Goal: Information Seeking & Learning: Learn about a topic

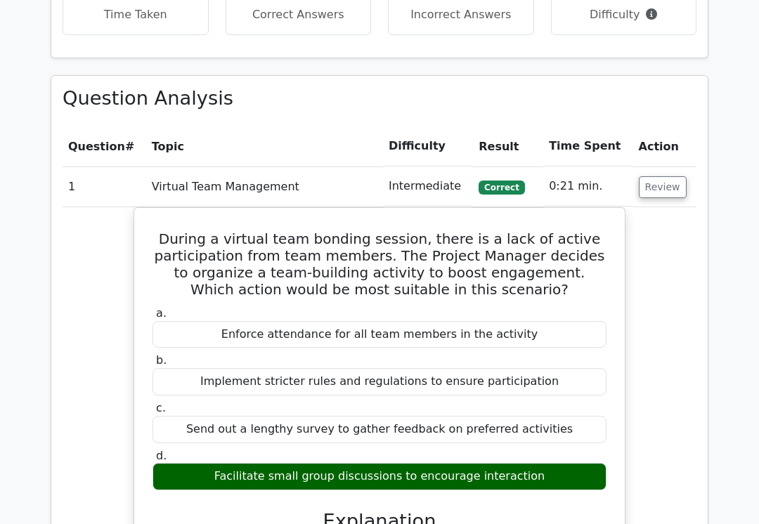
scroll to position [1201, 0]
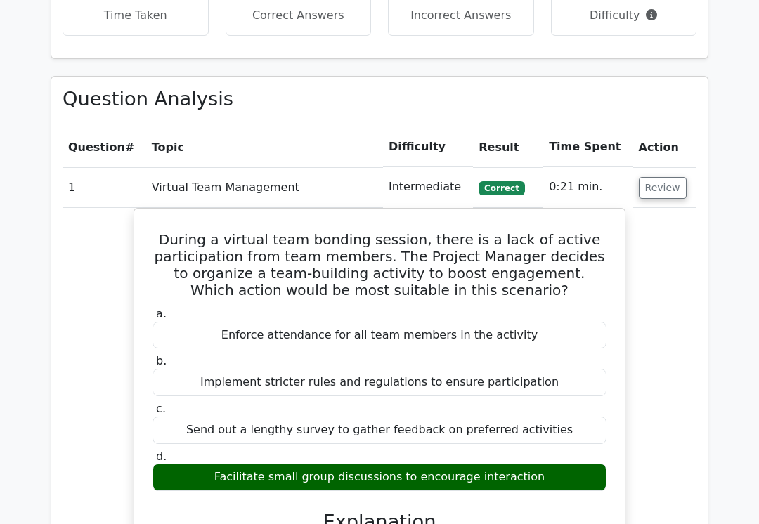
click at [657, 177] on button "Review" at bounding box center [662, 188] width 48 height 22
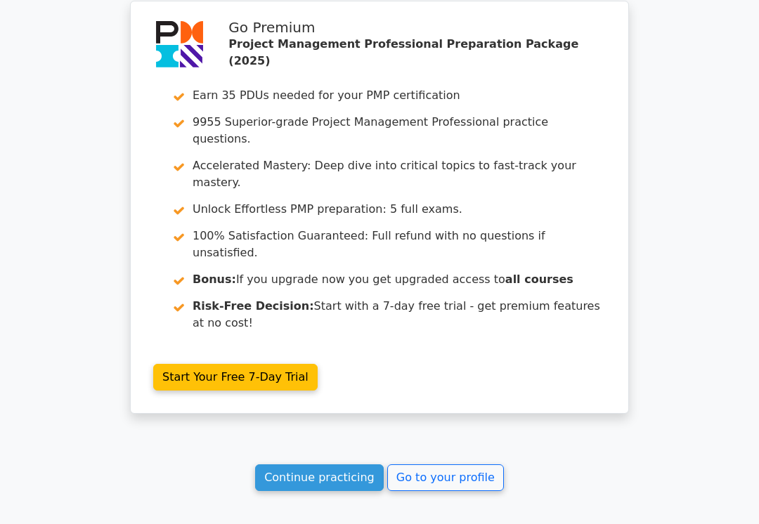
scroll to position [1891, 0]
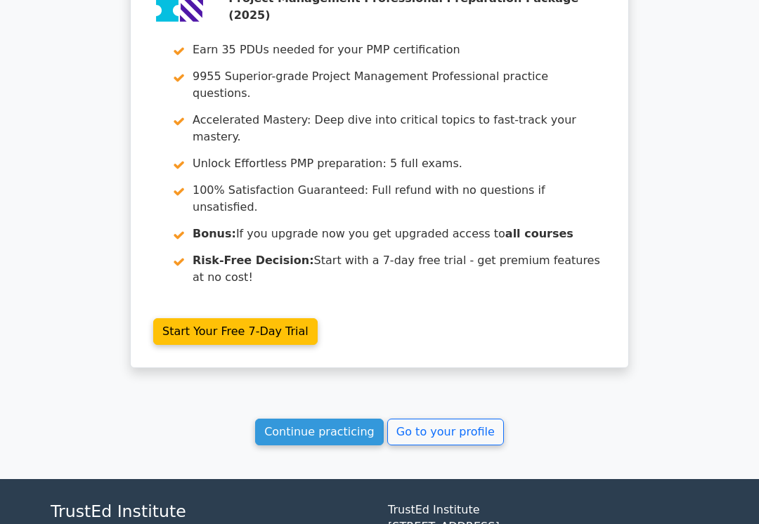
click at [430, 419] on link "Go to your profile" at bounding box center [445, 432] width 117 height 27
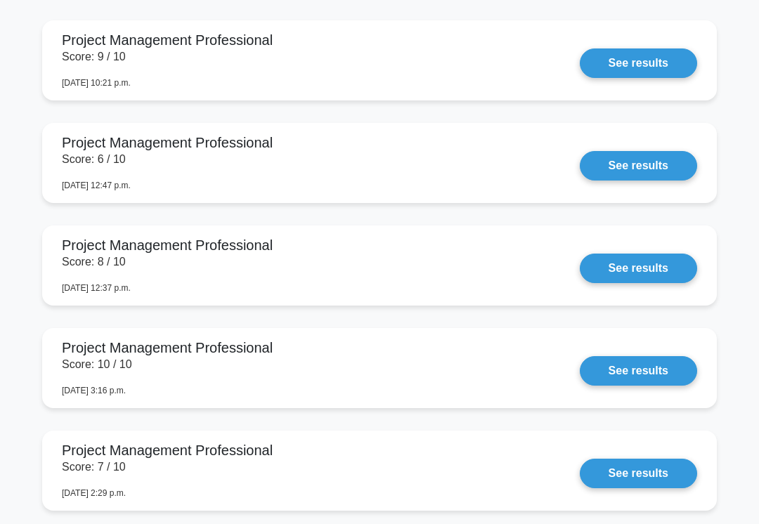
scroll to position [1372, 0]
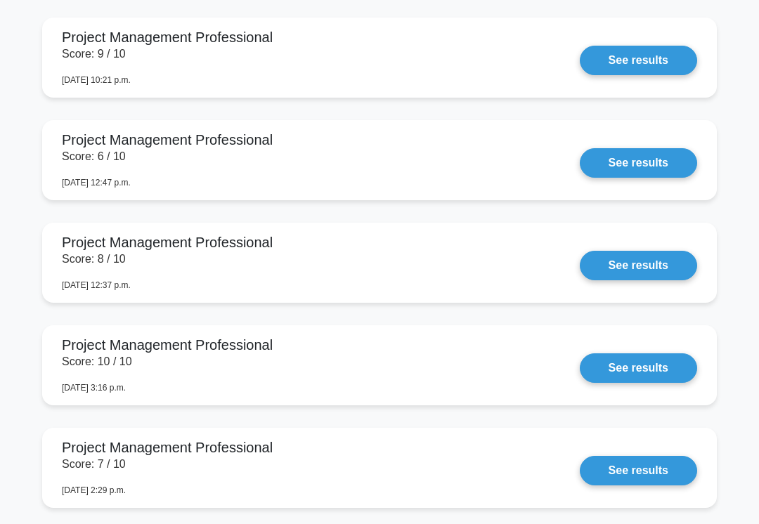
click at [610, 75] on link "See results" at bounding box center [637, 60] width 117 height 29
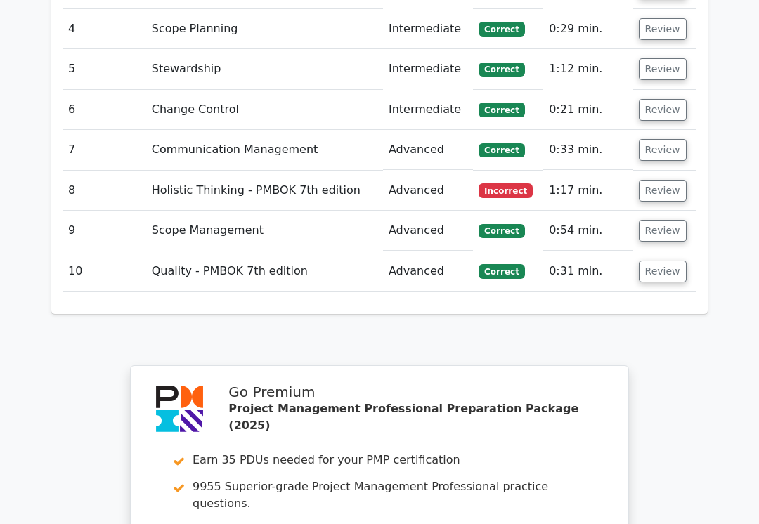
scroll to position [2118, 0]
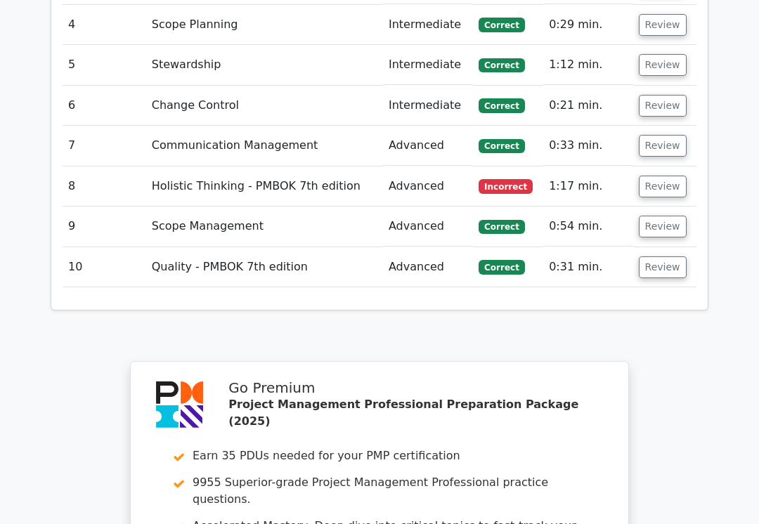
click at [657, 176] on button "Review" at bounding box center [662, 187] width 48 height 22
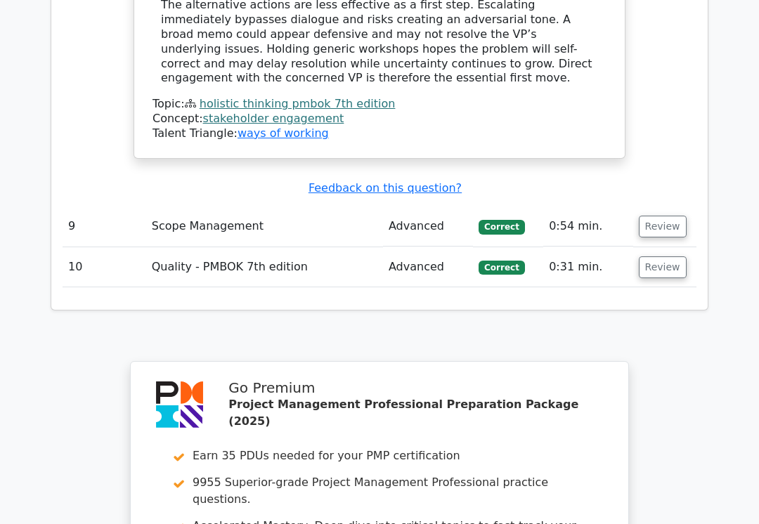
scroll to position [2908, 0]
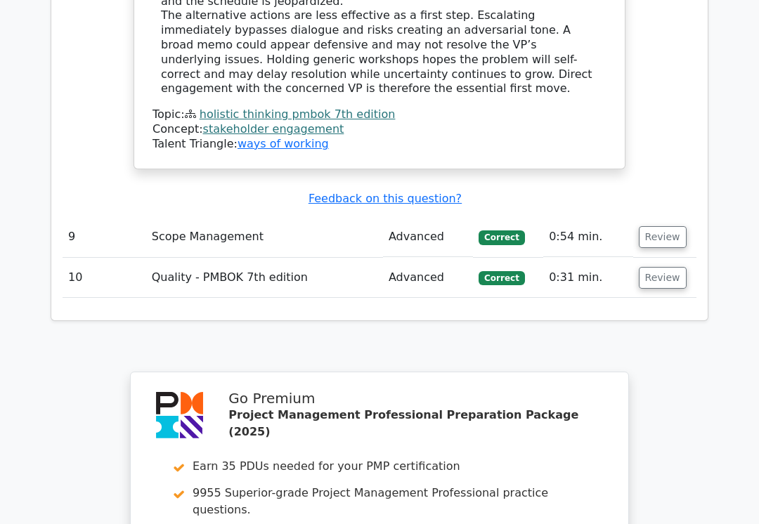
click at [646, 267] on button "Review" at bounding box center [662, 278] width 48 height 22
click at [655, 226] on button "Review" at bounding box center [662, 237] width 48 height 22
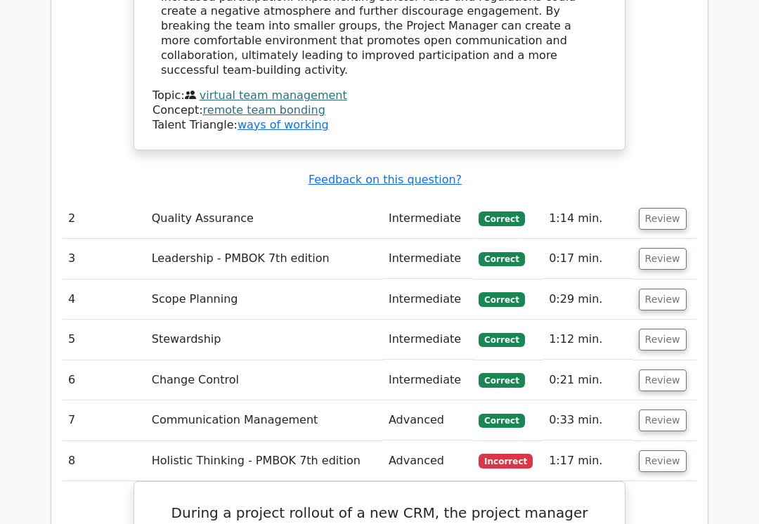
scroll to position [1843, 0]
click at [638, 410] on button "Review" at bounding box center [662, 421] width 48 height 22
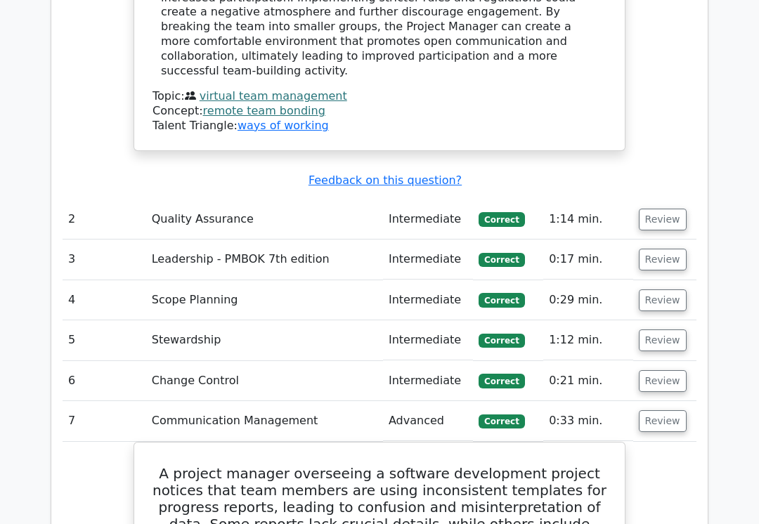
click at [646, 370] on button "Review" at bounding box center [662, 381] width 48 height 22
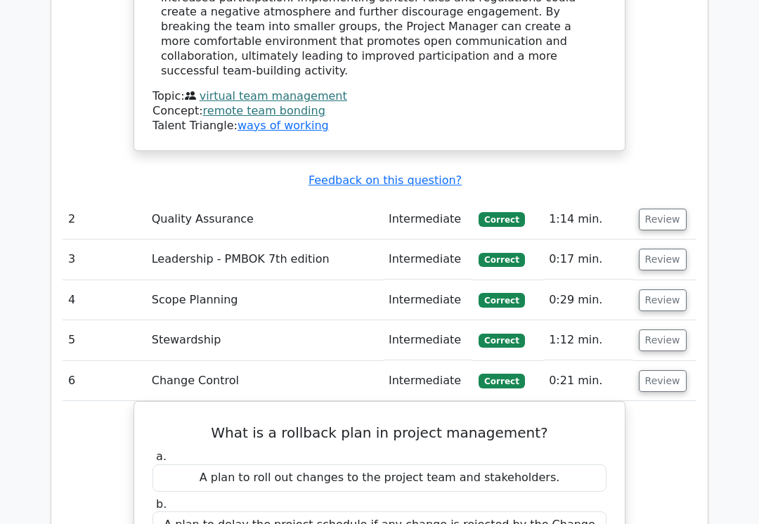
click at [650, 329] on button "Review" at bounding box center [662, 340] width 48 height 22
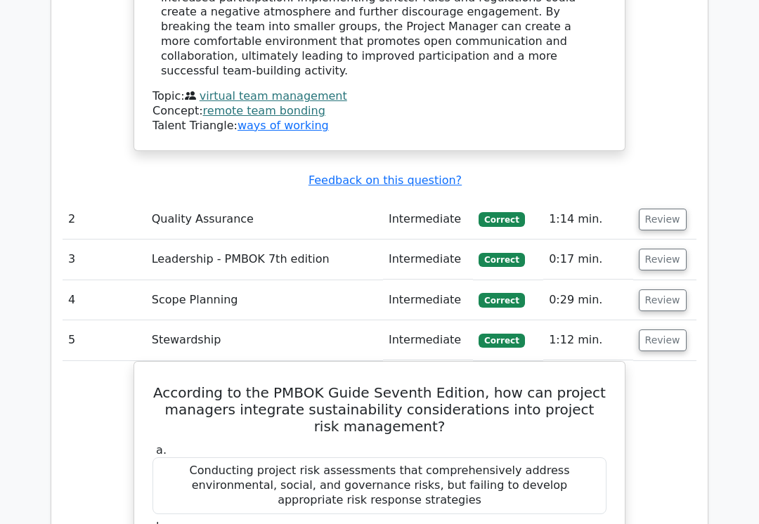
click at [655, 289] on button "Review" at bounding box center [662, 300] width 48 height 22
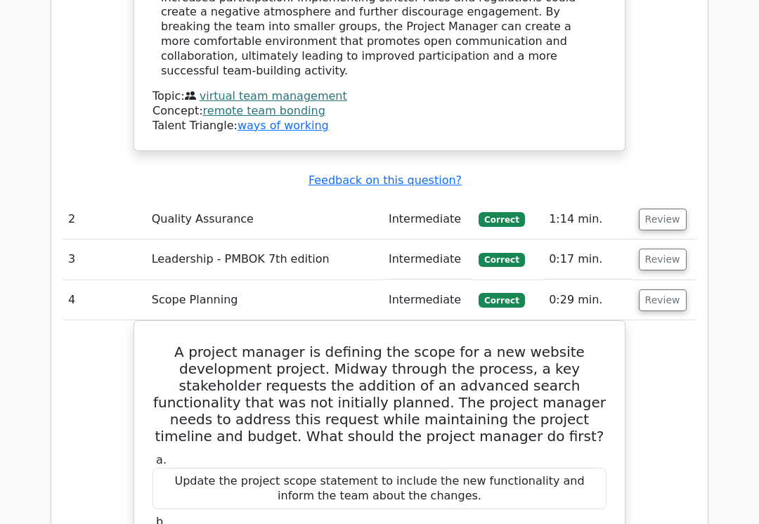
click at [654, 249] on button "Review" at bounding box center [662, 260] width 48 height 22
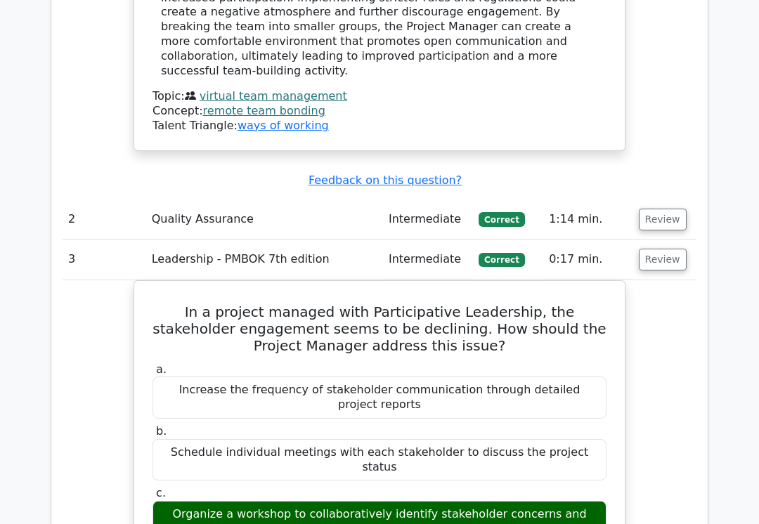
click at [658, 209] on button "Review" at bounding box center [662, 220] width 48 height 22
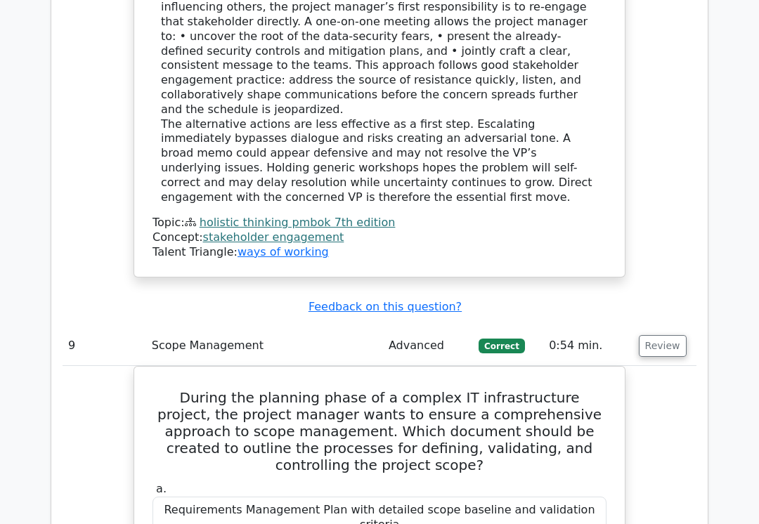
scroll to position [7582, 0]
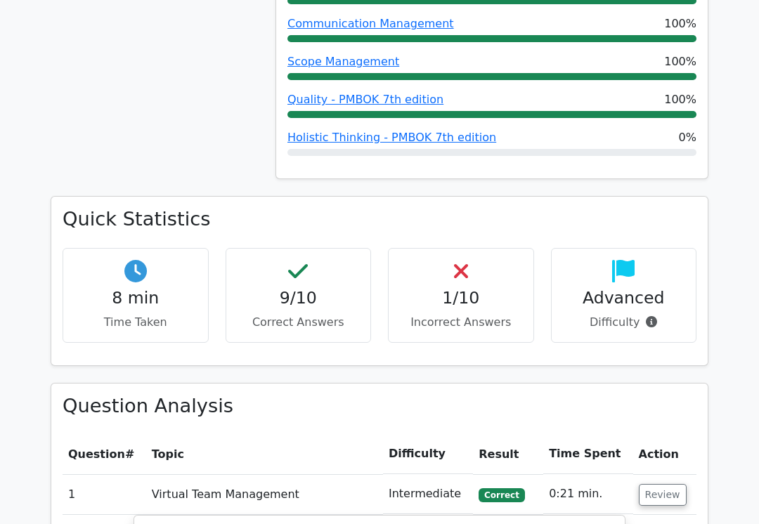
scroll to position [895, 0]
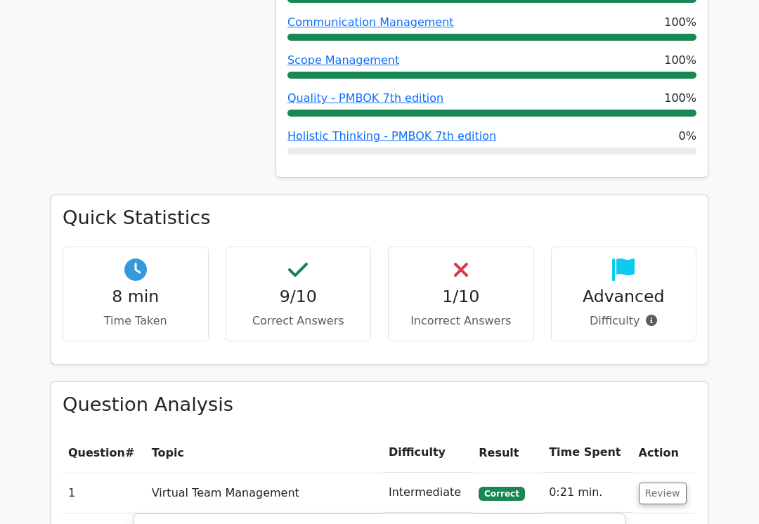
copy div "Advanced Difficulty Question Analysis Question # Topic Difficulty Result Time S…"
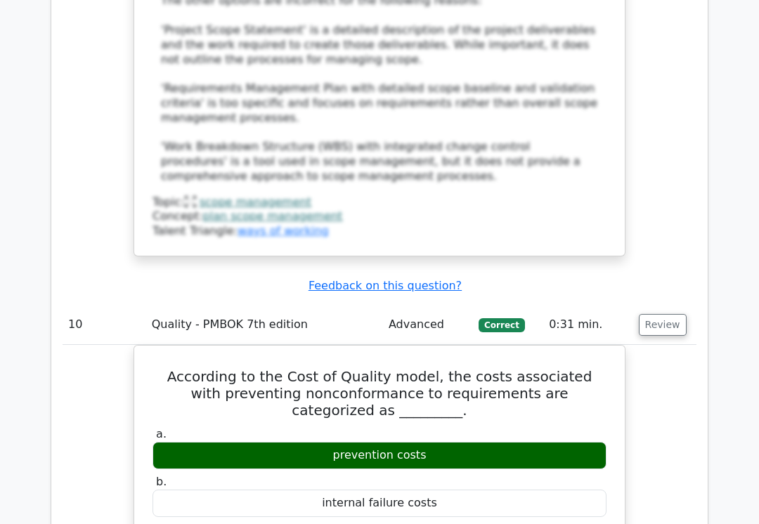
scroll to position [9108, 0]
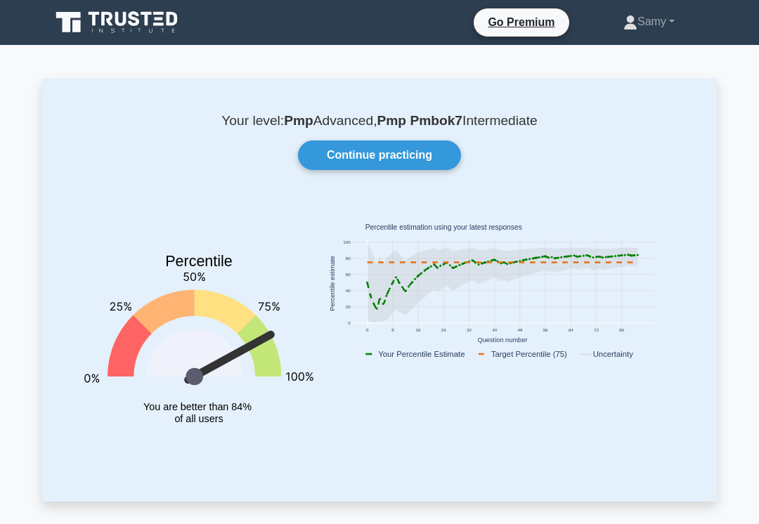
click at [351, 152] on link "Continue practicing" at bounding box center [379, 154] width 163 height 29
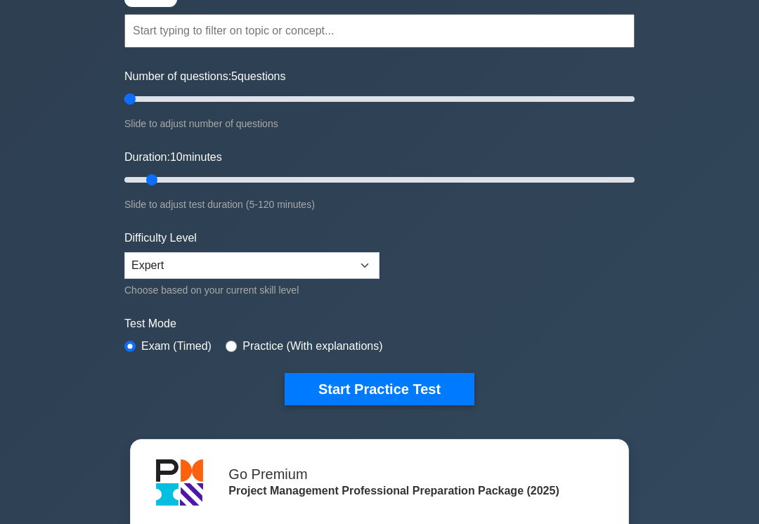
scroll to position [124, 0]
type input "5"
click at [343, 389] on button "Start Practice Test" at bounding box center [379, 389] width 190 height 32
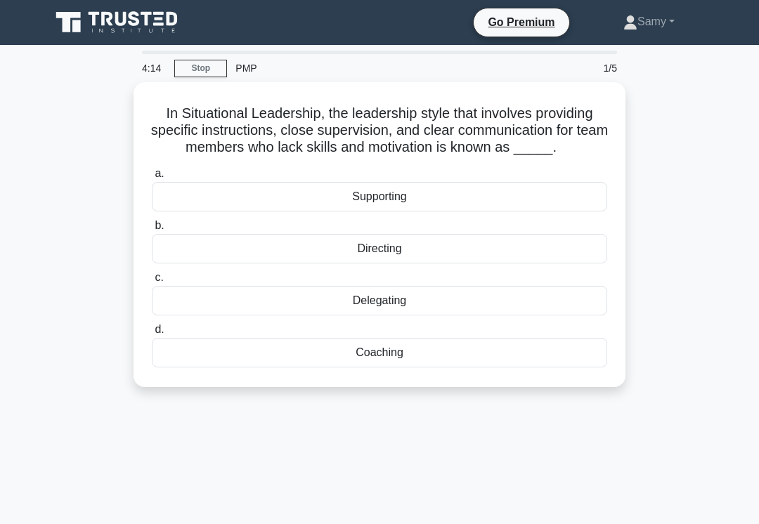
click at [334, 263] on div "Directing" at bounding box center [379, 248] width 455 height 29
click at [152, 230] on input "b. Directing" at bounding box center [152, 225] width 0 height 9
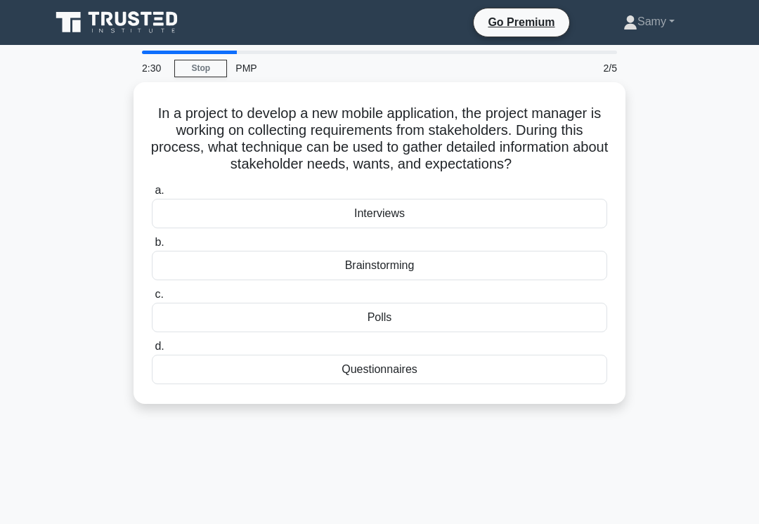
click at [300, 228] on div "Interviews" at bounding box center [379, 213] width 455 height 29
click at [152, 195] on input "a. Interviews" at bounding box center [152, 190] width 0 height 9
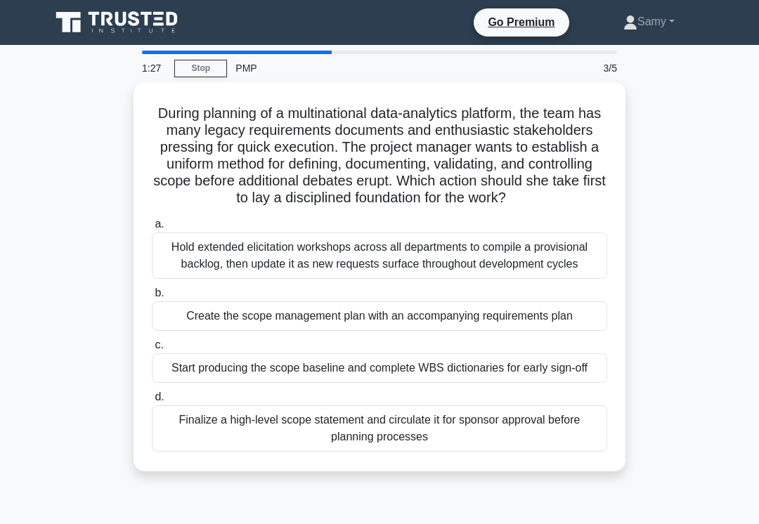
click at [317, 278] on div "Hold extended elicitation workshops across all departments to compile a provisi…" at bounding box center [379, 255] width 455 height 46
click at [152, 229] on input "a. Hold extended elicitation workshops across all departments to compile a prov…" at bounding box center [152, 224] width 0 height 9
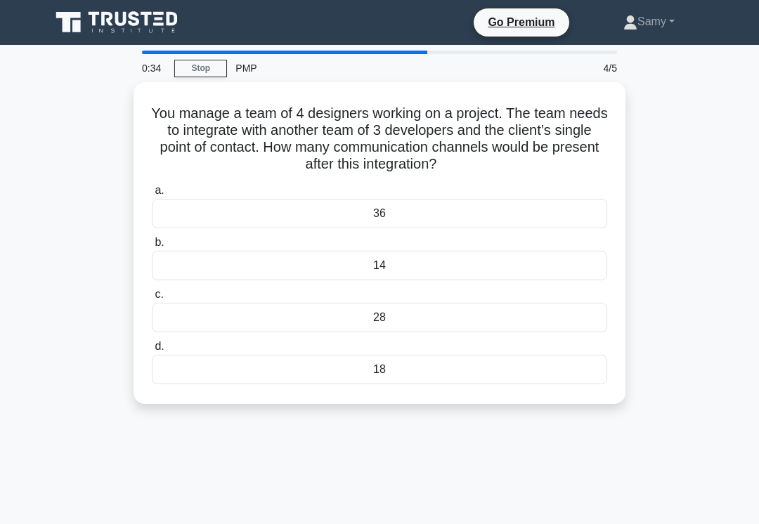
click at [258, 314] on div "28" at bounding box center [379, 317] width 455 height 29
click at [152, 299] on input "c. 28" at bounding box center [152, 294] width 0 height 9
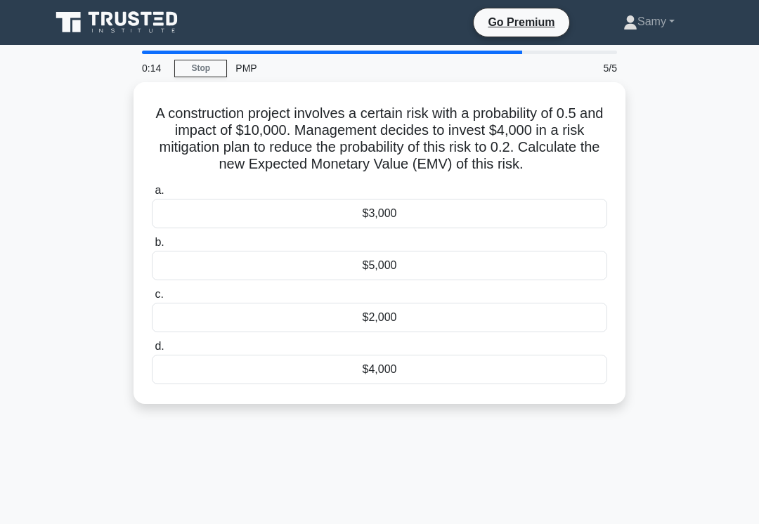
click at [292, 228] on div "$3,000" at bounding box center [379, 213] width 455 height 29
click at [152, 195] on input "a. $3,000" at bounding box center [152, 190] width 0 height 9
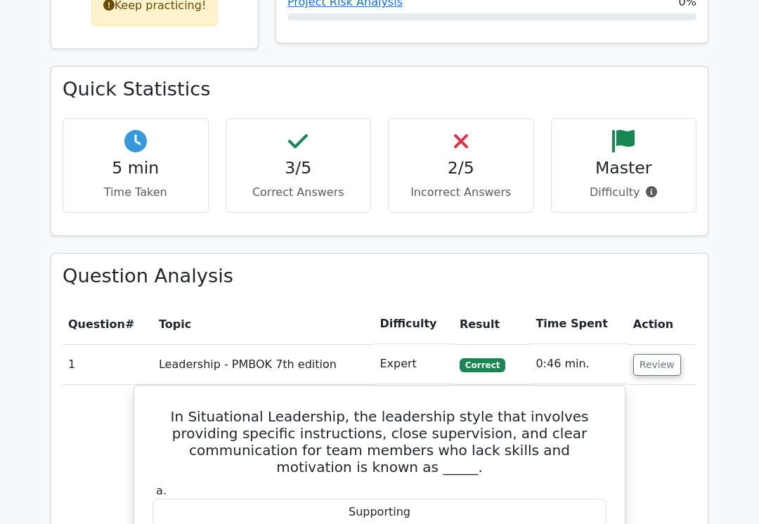
scroll to position [846, 0]
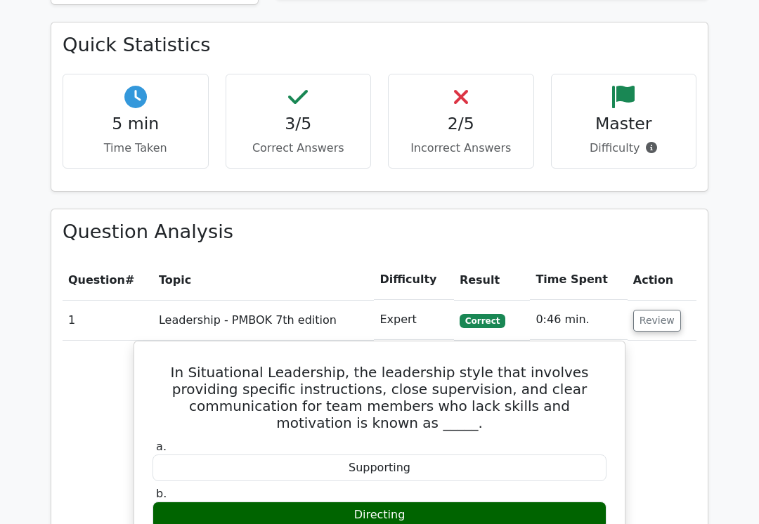
click at [633, 310] on button "Review" at bounding box center [657, 321] width 48 height 22
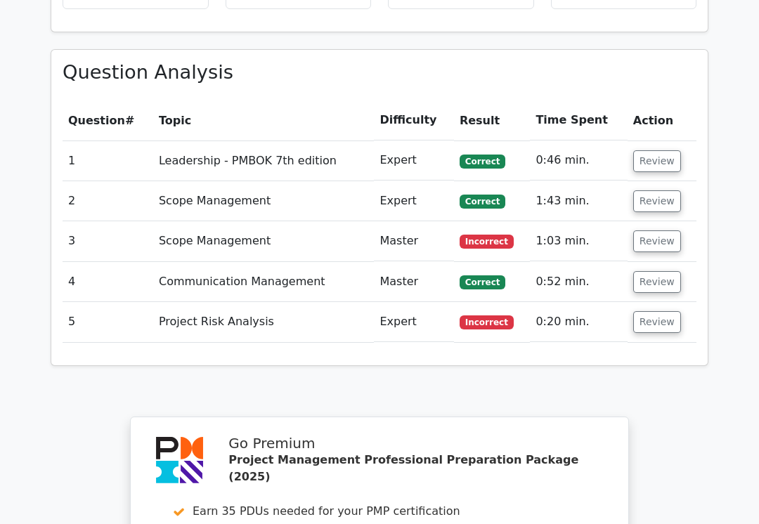
scroll to position [999, 0]
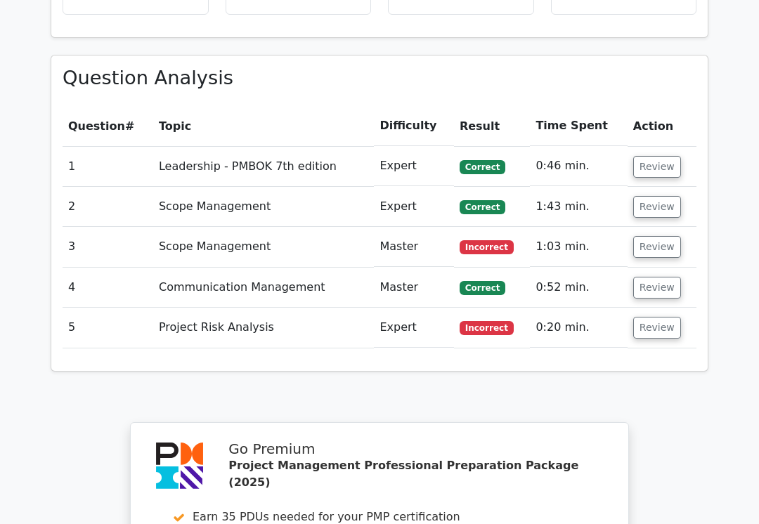
click at [641, 317] on button "Review" at bounding box center [657, 328] width 48 height 22
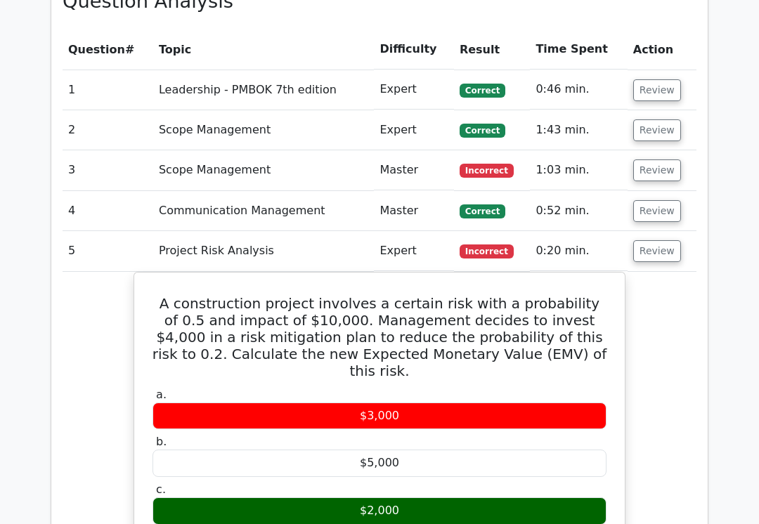
scroll to position [1075, 0]
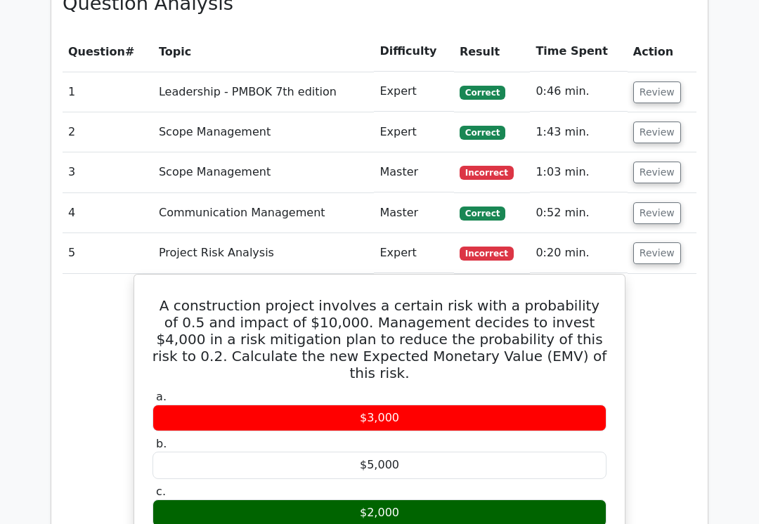
click at [655, 242] on button "Review" at bounding box center [657, 253] width 48 height 22
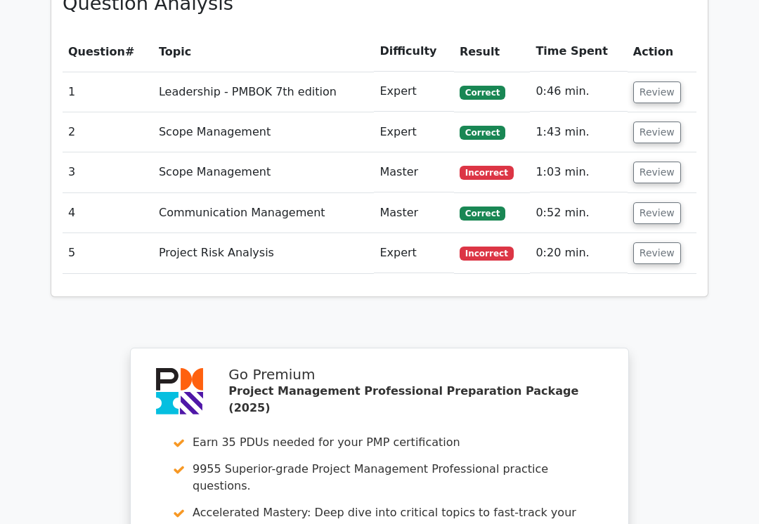
click at [641, 162] on button "Review" at bounding box center [657, 173] width 48 height 22
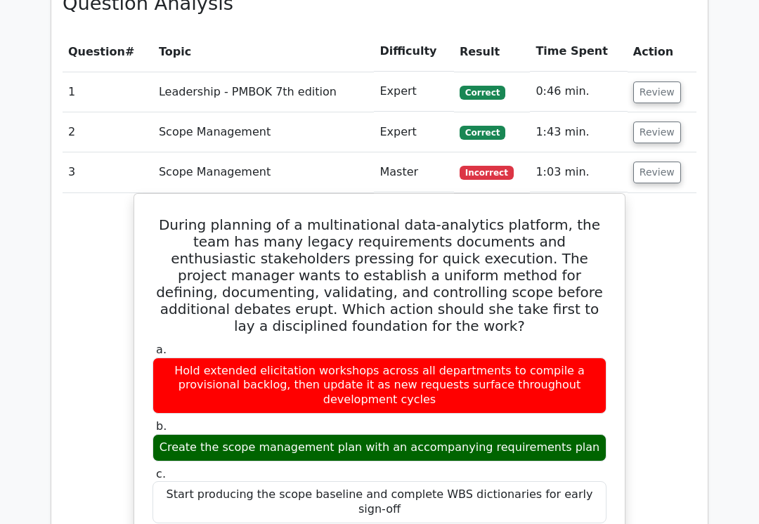
click at [639, 162] on button "Review" at bounding box center [657, 173] width 48 height 22
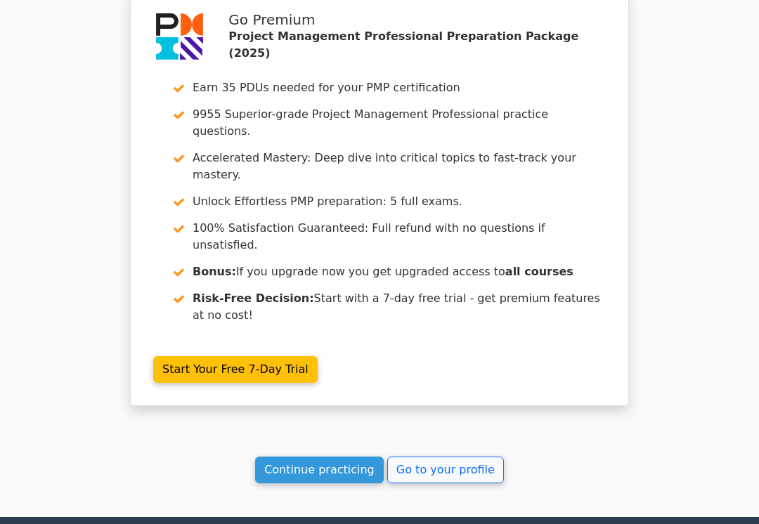
scroll to position [1467, 0]
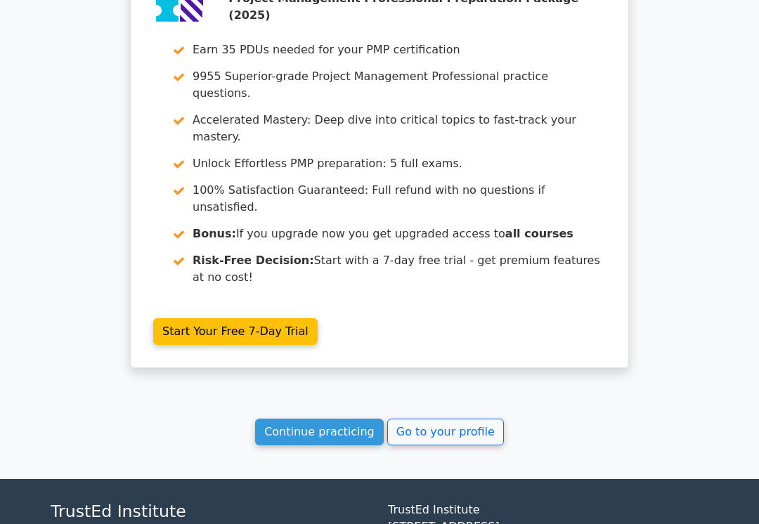
click at [447, 419] on link "Go to your profile" at bounding box center [445, 432] width 117 height 27
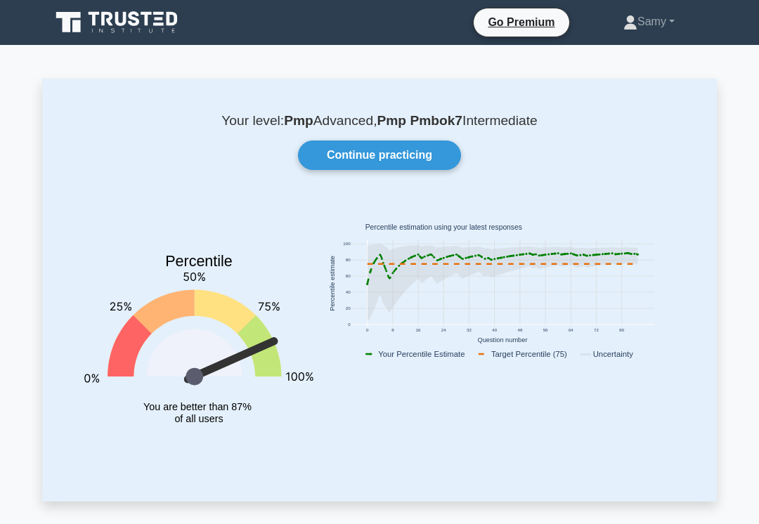
click at [338, 150] on link "Continue practicing" at bounding box center [379, 154] width 163 height 29
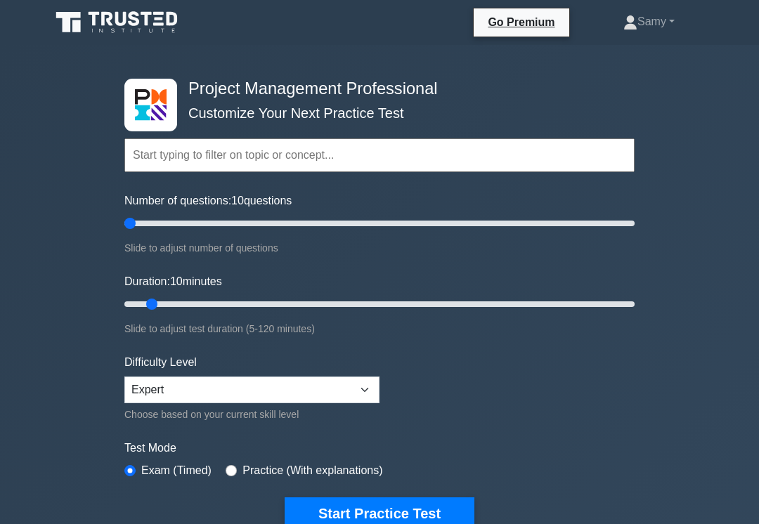
type input "5"
click at [352, 504] on button "Start Practice Test" at bounding box center [379, 513] width 190 height 32
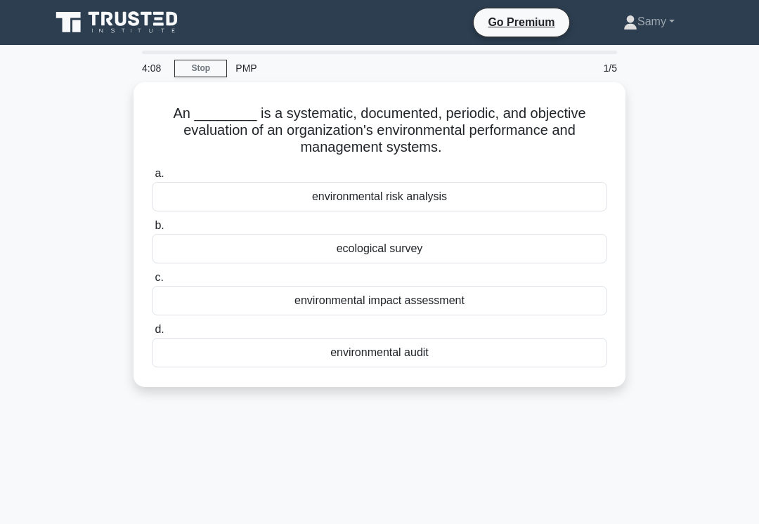
click at [267, 357] on div "environmental audit" at bounding box center [379, 352] width 455 height 29
click at [152, 334] on input "d. environmental audit" at bounding box center [152, 329] width 0 height 9
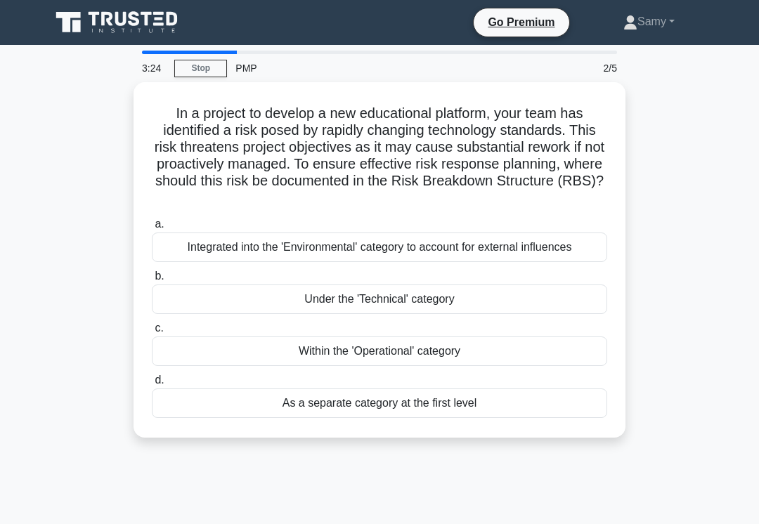
click at [264, 303] on div "Under the 'Technical' category" at bounding box center [379, 298] width 455 height 29
click at [152, 281] on input "b. Under the 'Technical' category" at bounding box center [152, 276] width 0 height 9
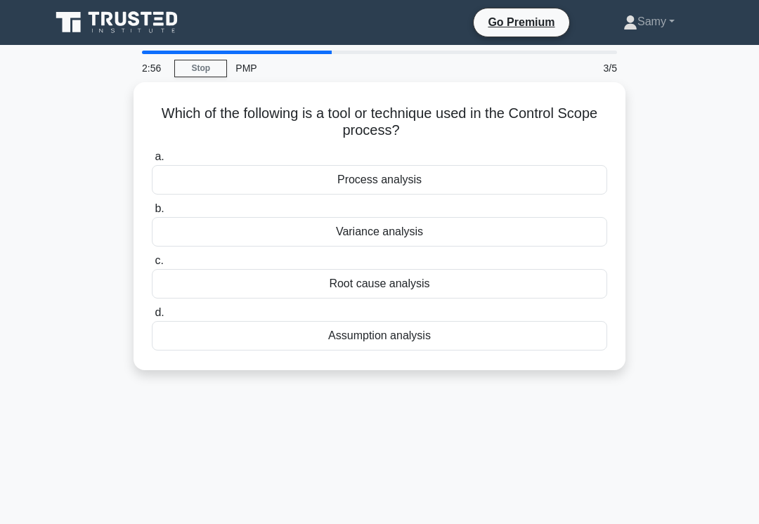
click at [367, 227] on div "Variance analysis" at bounding box center [379, 231] width 455 height 29
click at [152, 214] on input "b. Variance analysis" at bounding box center [152, 208] width 0 height 9
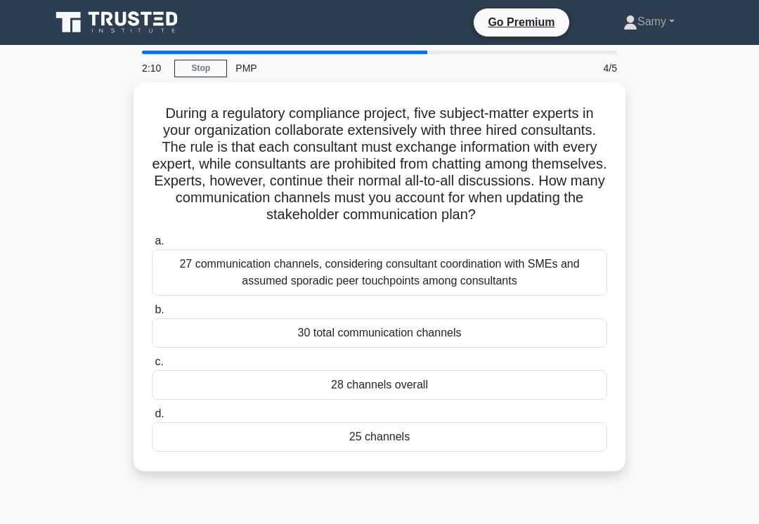
click at [233, 399] on div "28 channels overall" at bounding box center [379, 384] width 455 height 29
click at [152, 367] on input "c. 28 channels overall" at bounding box center [152, 361] width 0 height 9
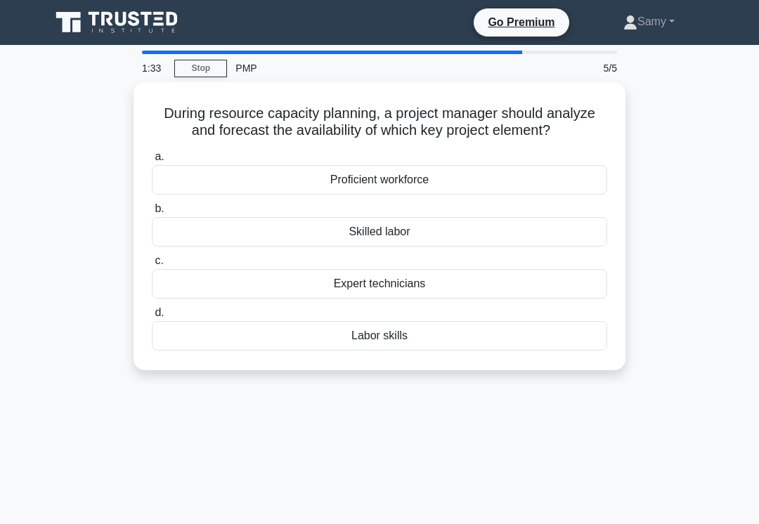
click at [242, 350] on div "Labor skills" at bounding box center [379, 335] width 455 height 29
click at [152, 317] on input "d. Labor skills" at bounding box center [152, 312] width 0 height 9
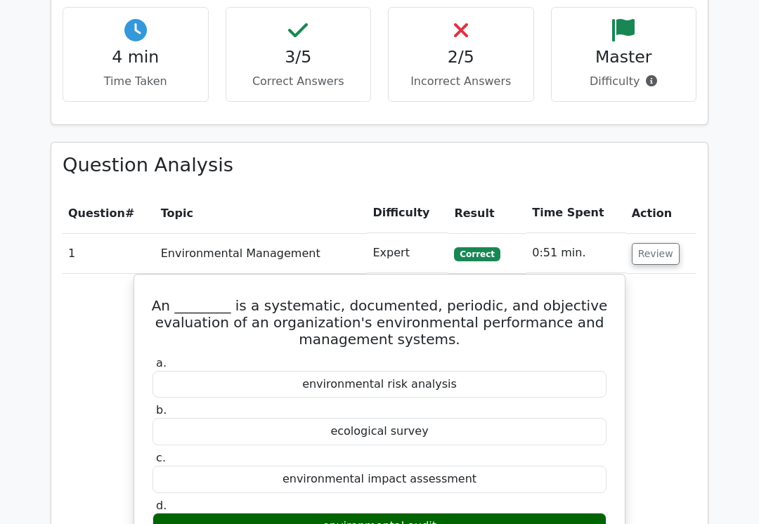
scroll to position [945, 0]
click at [649, 243] on button "Review" at bounding box center [655, 254] width 48 height 22
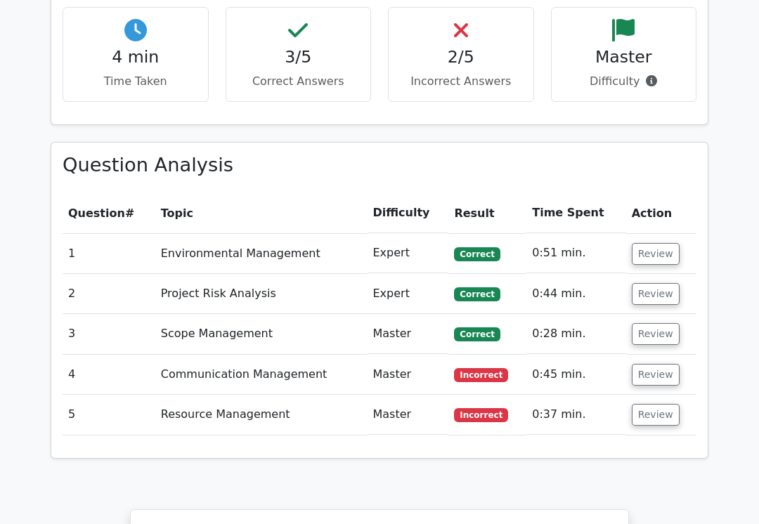
click at [651, 404] on button "Review" at bounding box center [655, 415] width 48 height 22
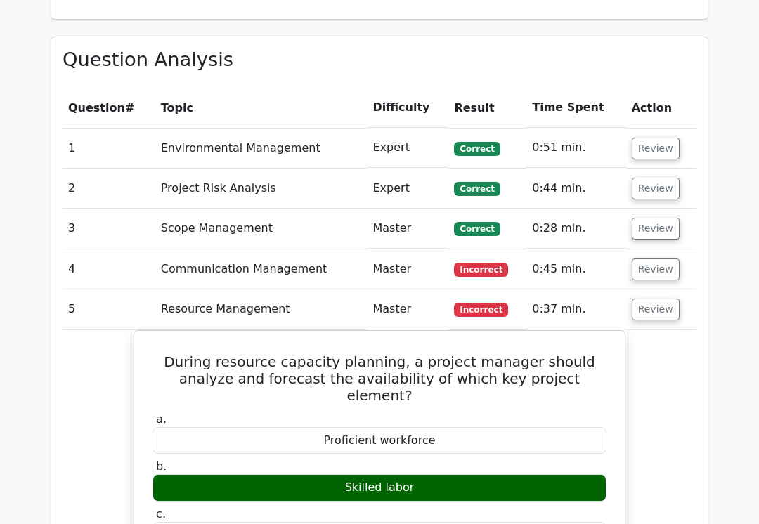
scroll to position [1046, 0]
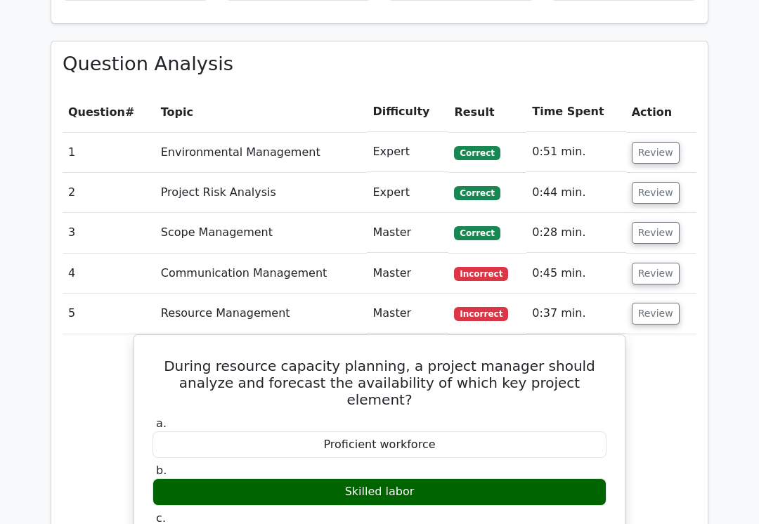
click at [639, 263] on button "Review" at bounding box center [655, 274] width 48 height 22
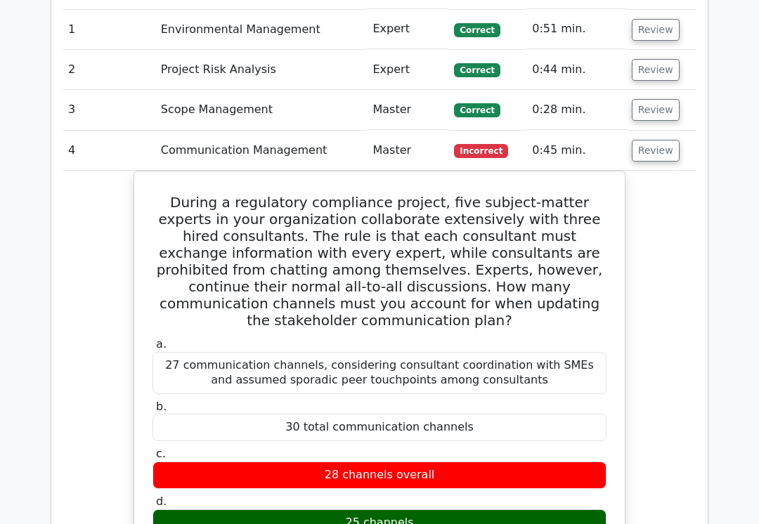
scroll to position [1152, 0]
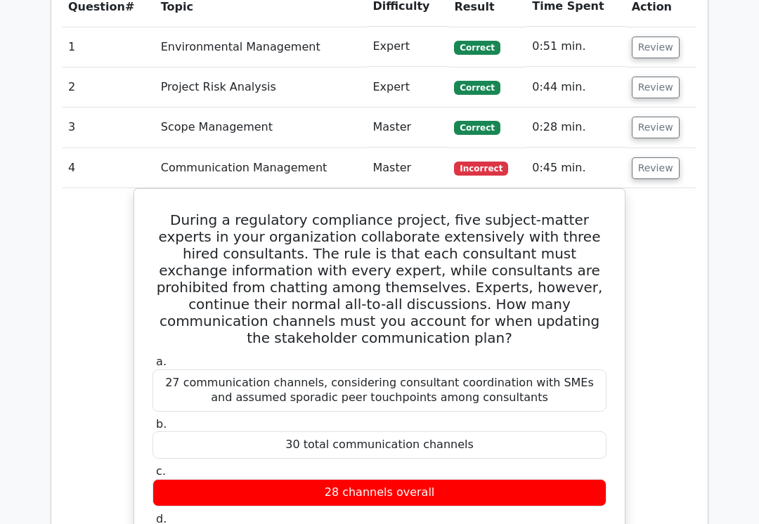
click at [645, 157] on button "Review" at bounding box center [655, 168] width 48 height 22
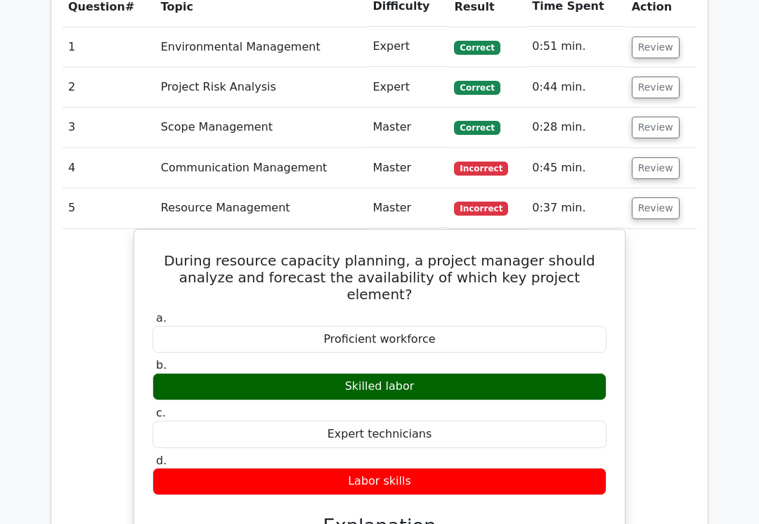
click at [640, 197] on button "Review" at bounding box center [655, 208] width 48 height 22
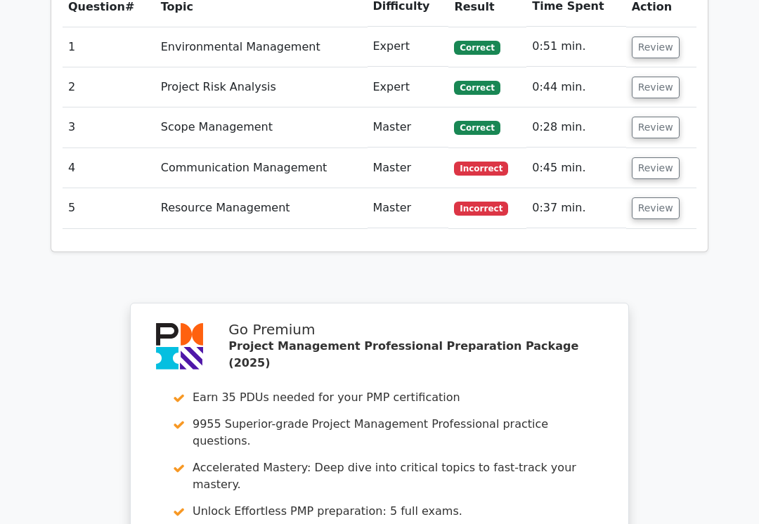
click at [639, 197] on button "Review" at bounding box center [655, 208] width 48 height 22
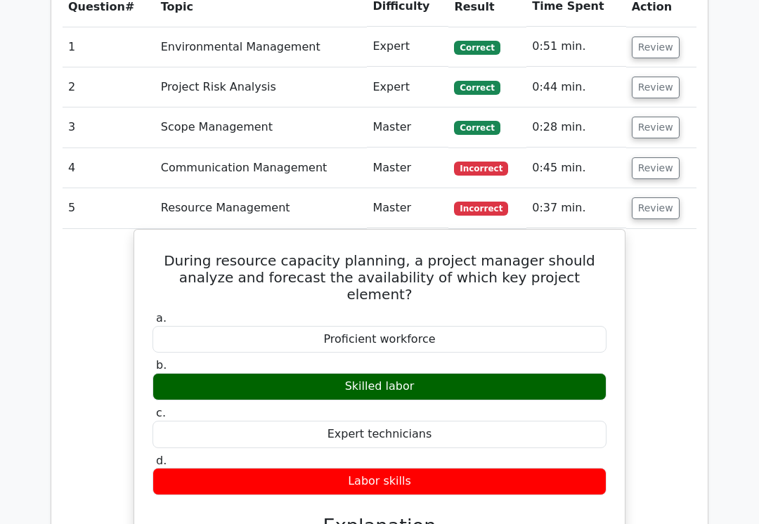
click at [645, 197] on button "Review" at bounding box center [655, 208] width 48 height 22
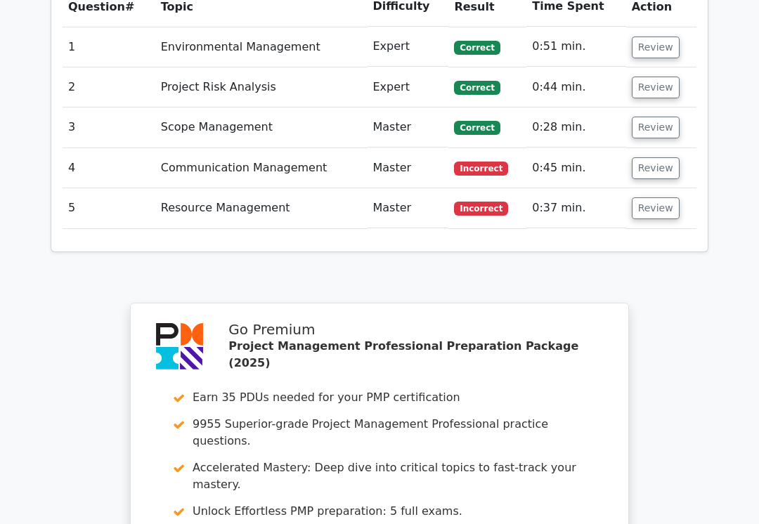
click at [648, 197] on button "Review" at bounding box center [655, 208] width 48 height 22
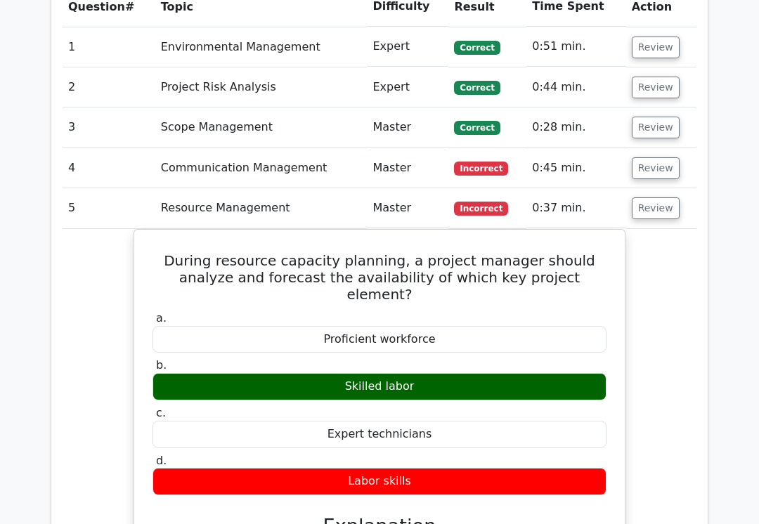
click at [647, 197] on button "Review" at bounding box center [655, 208] width 48 height 22
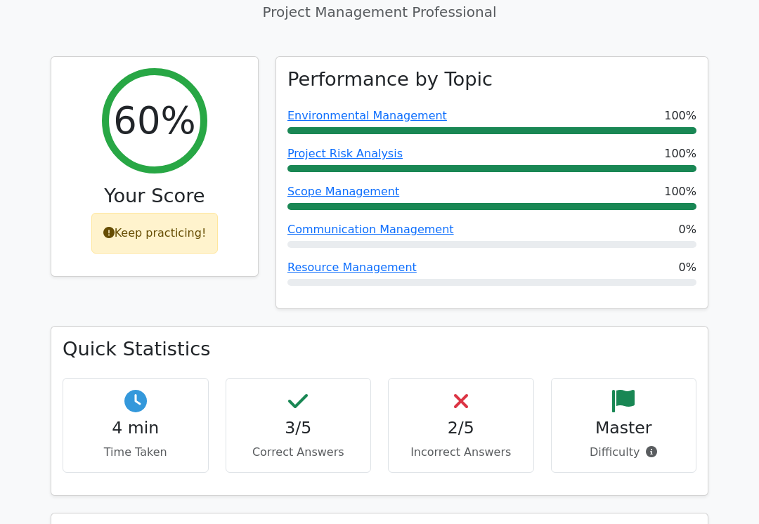
scroll to position [573, 0]
